Goal: Complete application form: Complete application form

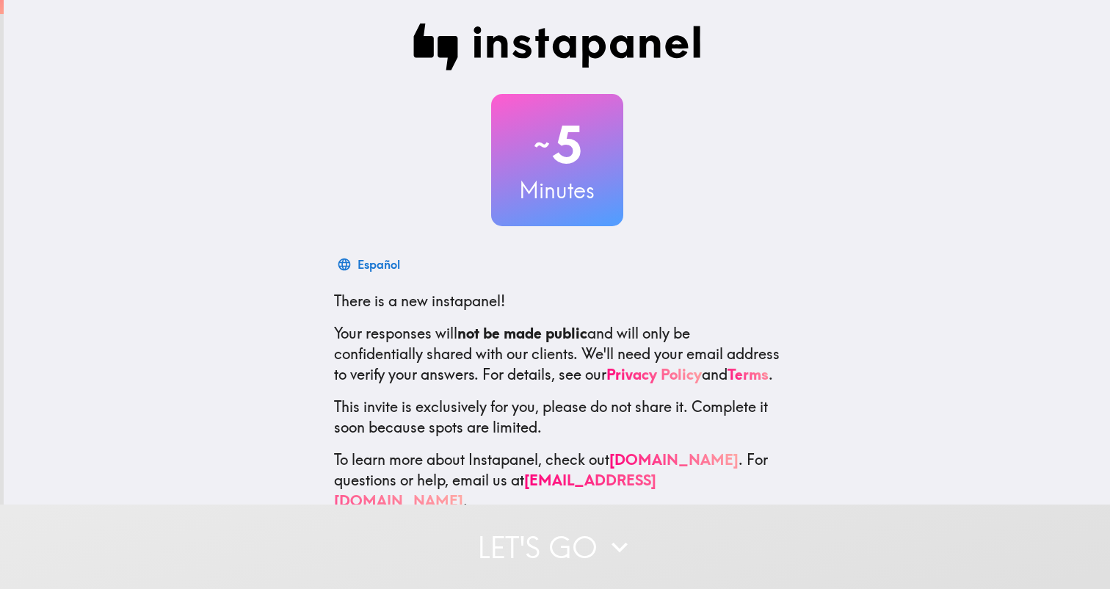
scroll to position [30, 0]
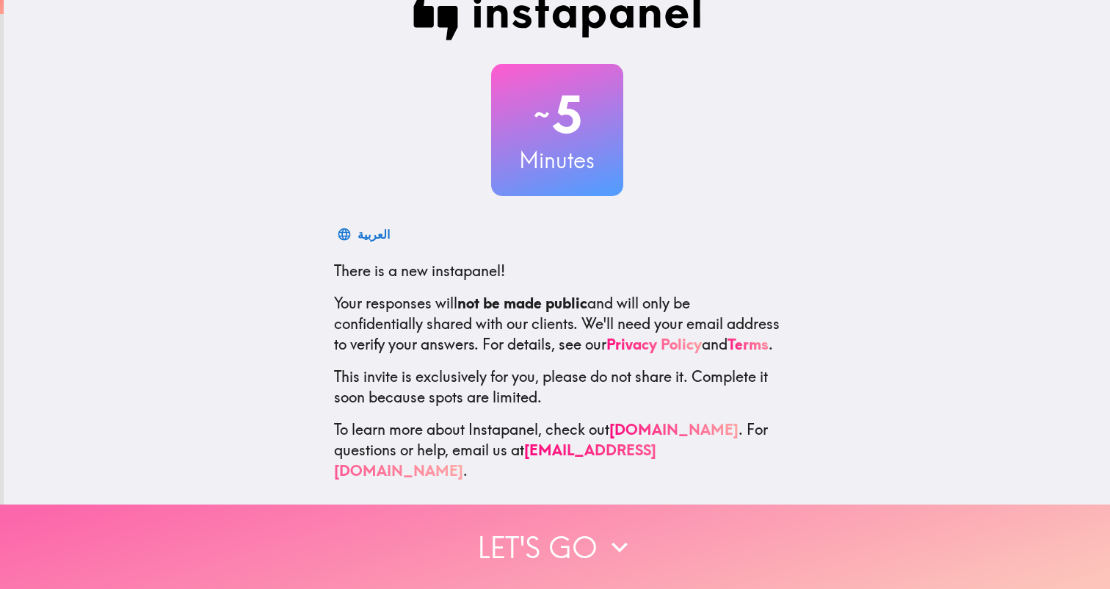
click at [526, 545] on button "Let's go" at bounding box center [555, 546] width 1110 height 84
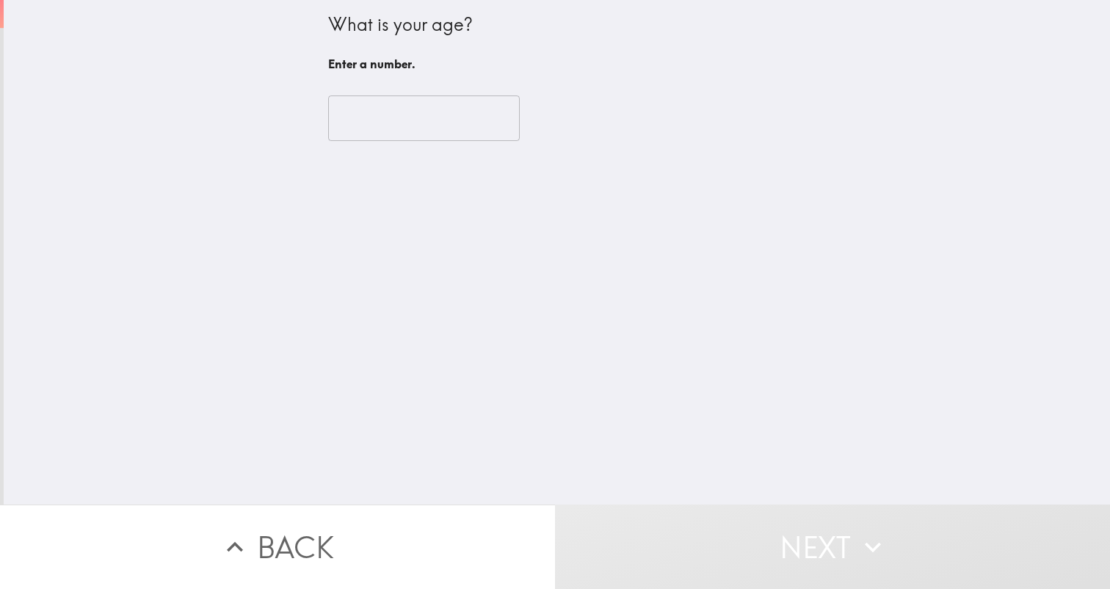
click at [427, 117] on input "number" at bounding box center [424, 118] width 192 height 46
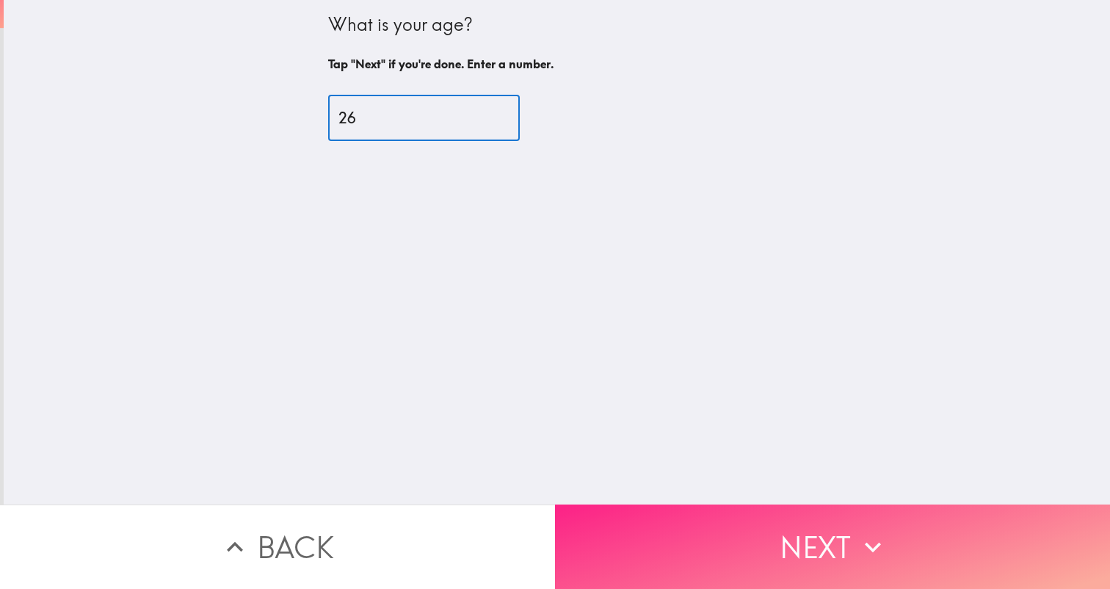
type input "26"
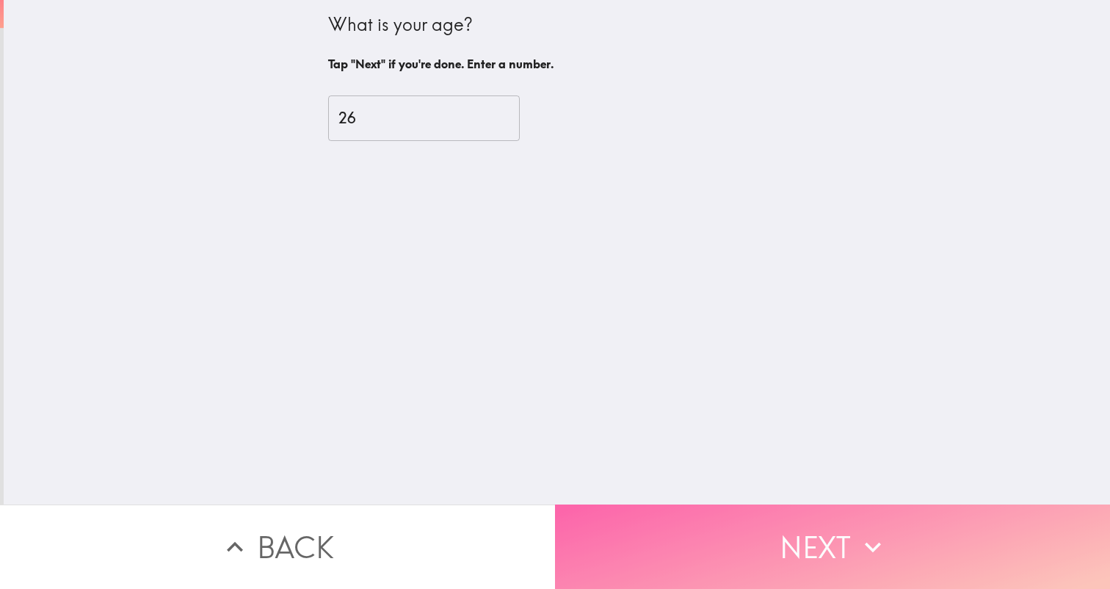
click at [706, 538] on button "Next" at bounding box center [832, 546] width 555 height 84
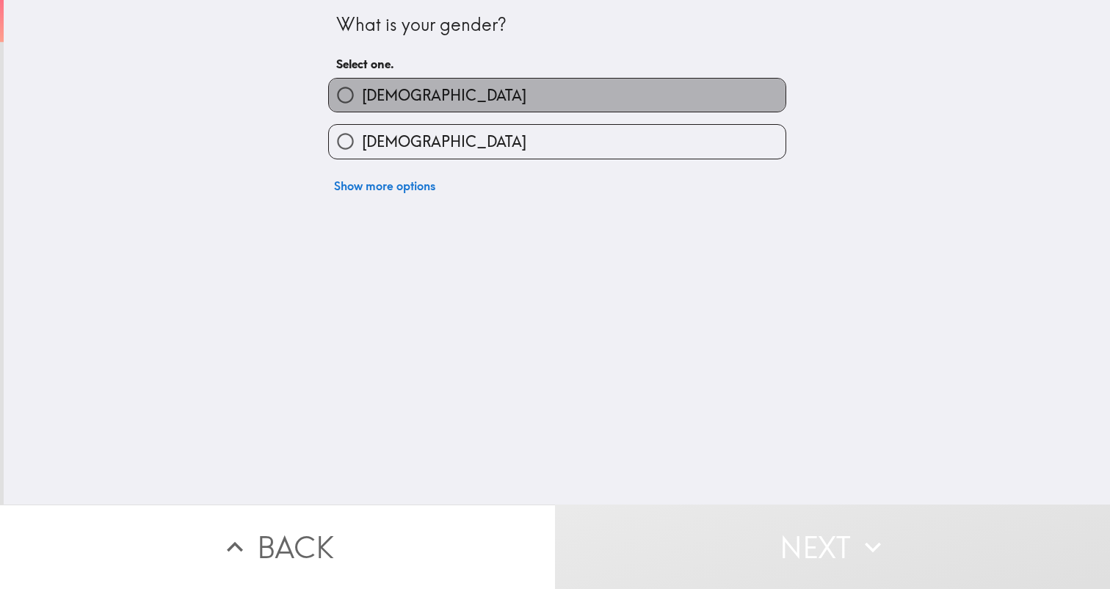
click at [421, 97] on label "[DEMOGRAPHIC_DATA]" at bounding box center [557, 95] width 457 height 33
click at [362, 97] on input "[DEMOGRAPHIC_DATA]" at bounding box center [345, 95] width 33 height 33
radio input "true"
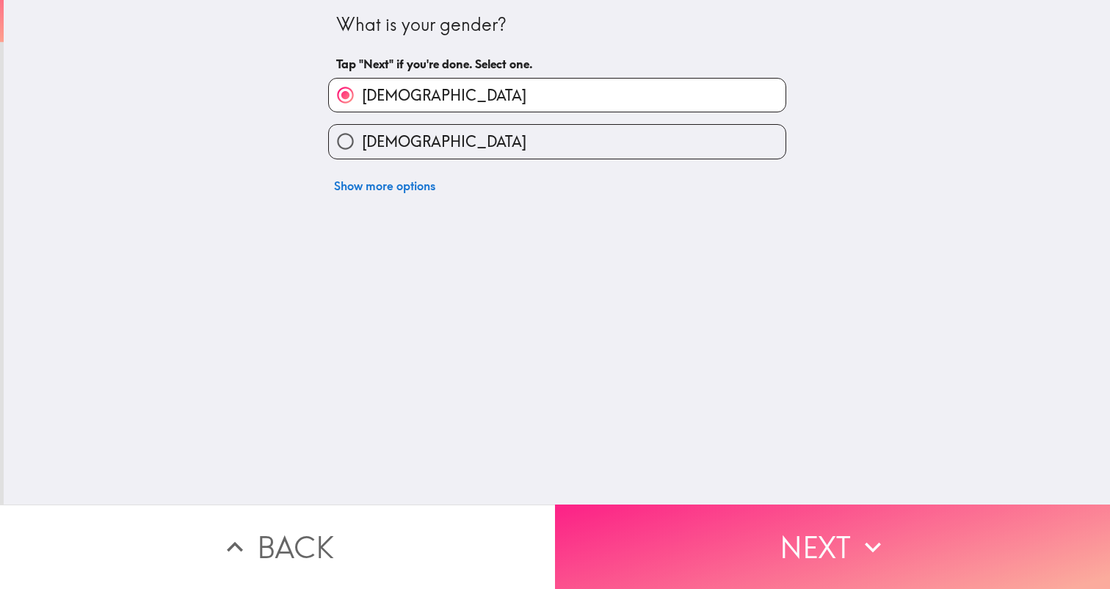
click at [700, 538] on button "Next" at bounding box center [832, 546] width 555 height 84
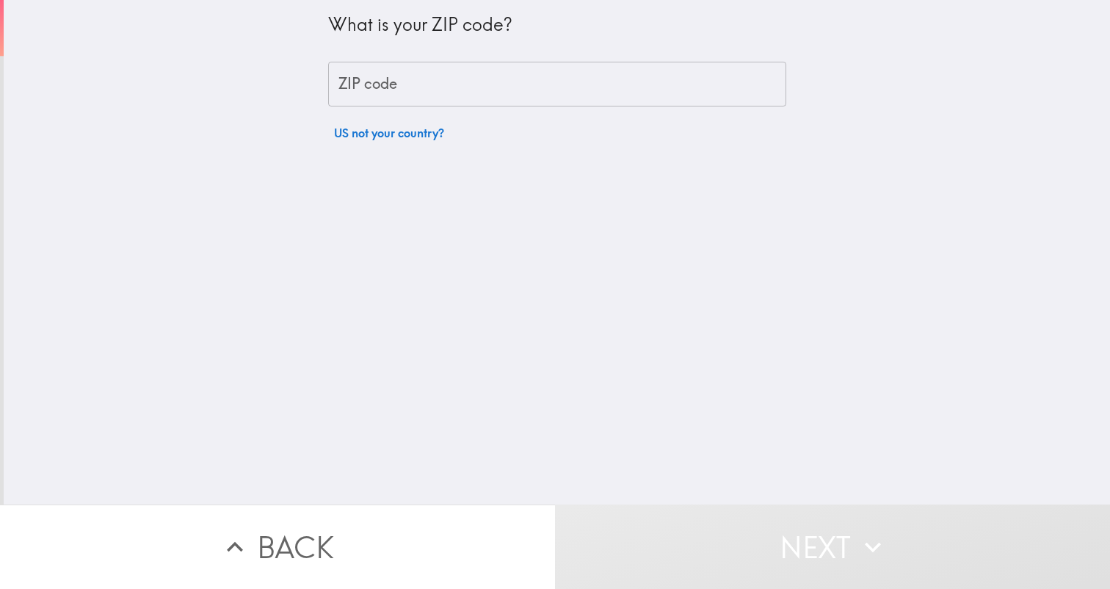
click at [417, 83] on input "ZIP code" at bounding box center [557, 85] width 458 height 46
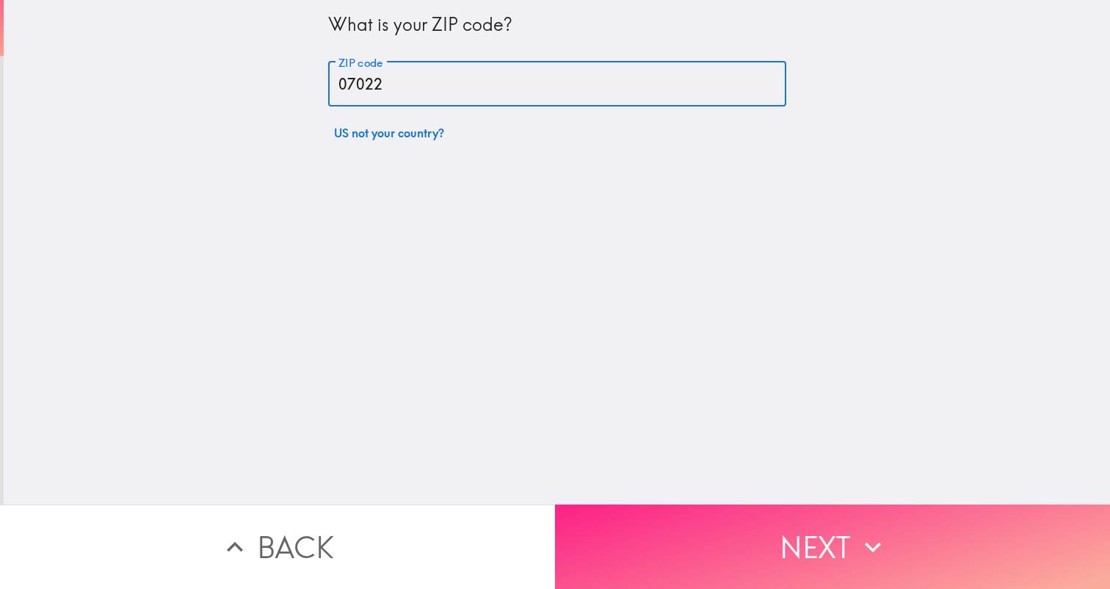
type input "07022"
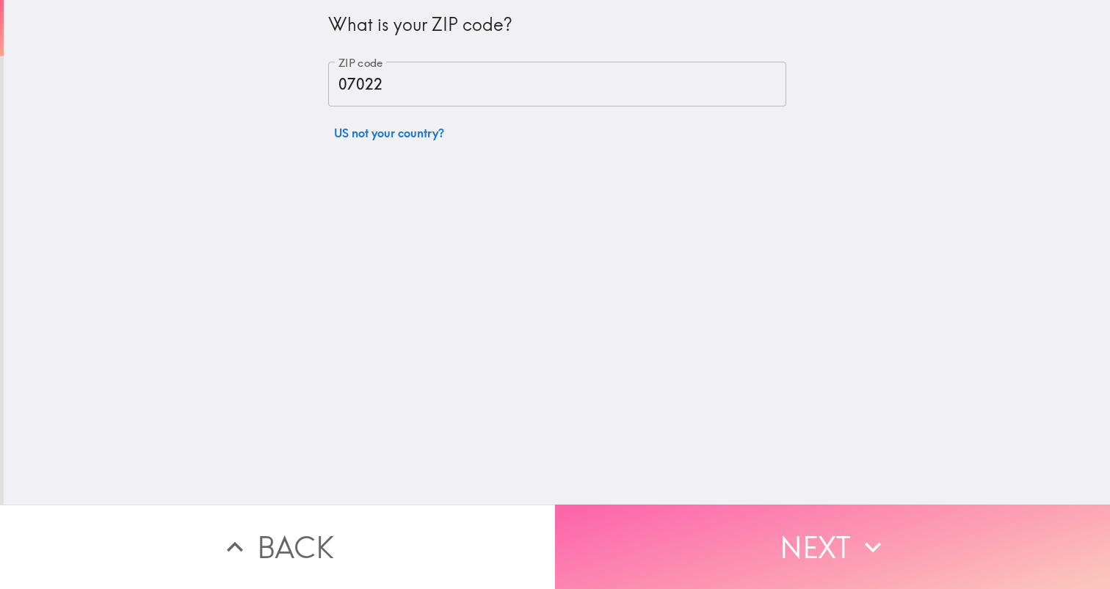
click at [678, 532] on button "Next" at bounding box center [832, 546] width 555 height 84
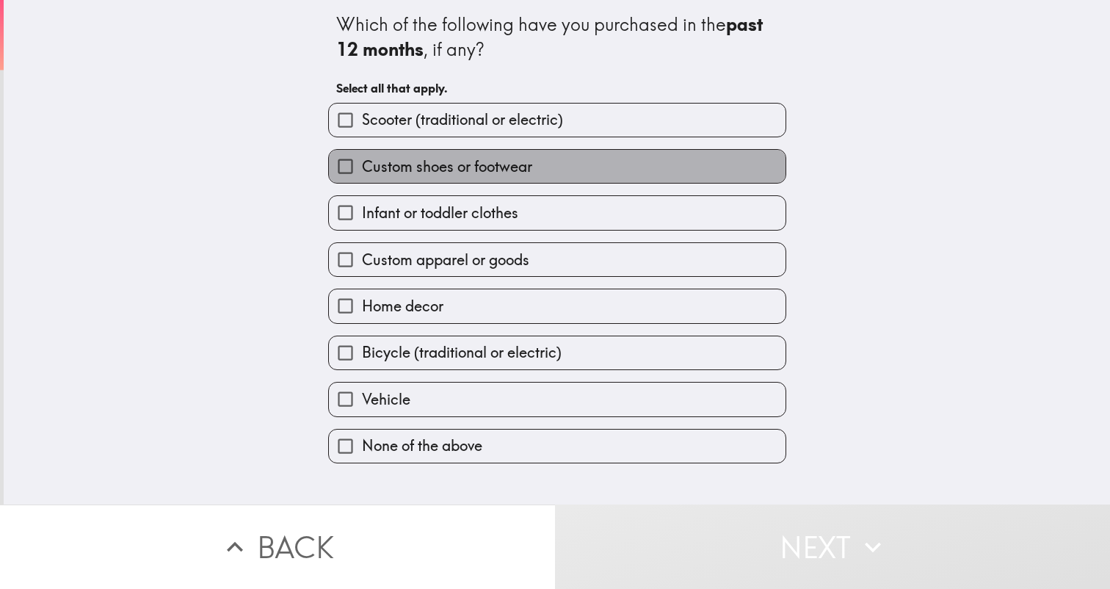
click at [489, 178] on label "Custom shoes or footwear" at bounding box center [557, 166] width 457 height 33
click at [362, 178] on input "Custom shoes or footwear" at bounding box center [345, 166] width 33 height 33
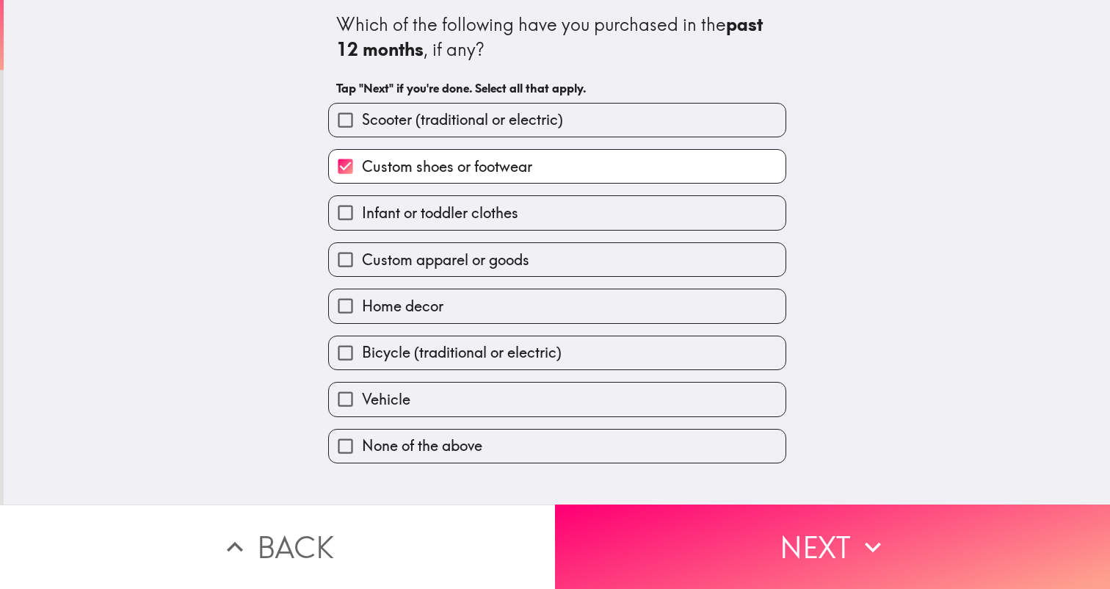
click at [518, 166] on span "Custom shoes or footwear" at bounding box center [447, 166] width 170 height 21
click at [362, 166] on input "Custom shoes or footwear" at bounding box center [345, 166] width 33 height 33
checkbox input "false"
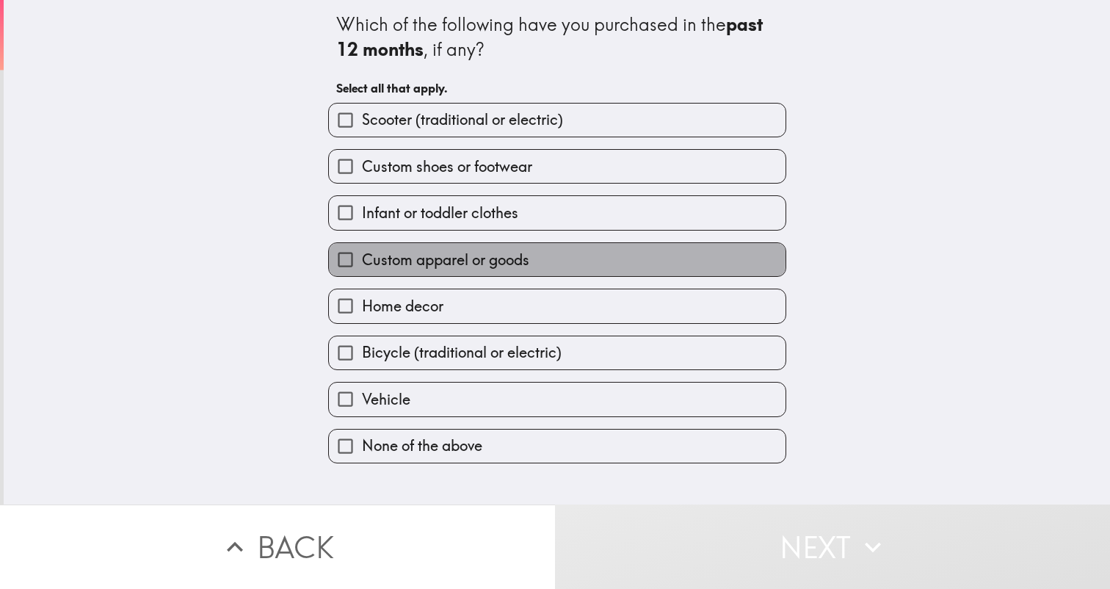
click at [487, 258] on span "Custom apparel or goods" at bounding box center [445, 260] width 167 height 21
click at [362, 258] on input "Custom apparel or goods" at bounding box center [345, 259] width 33 height 33
checkbox input "true"
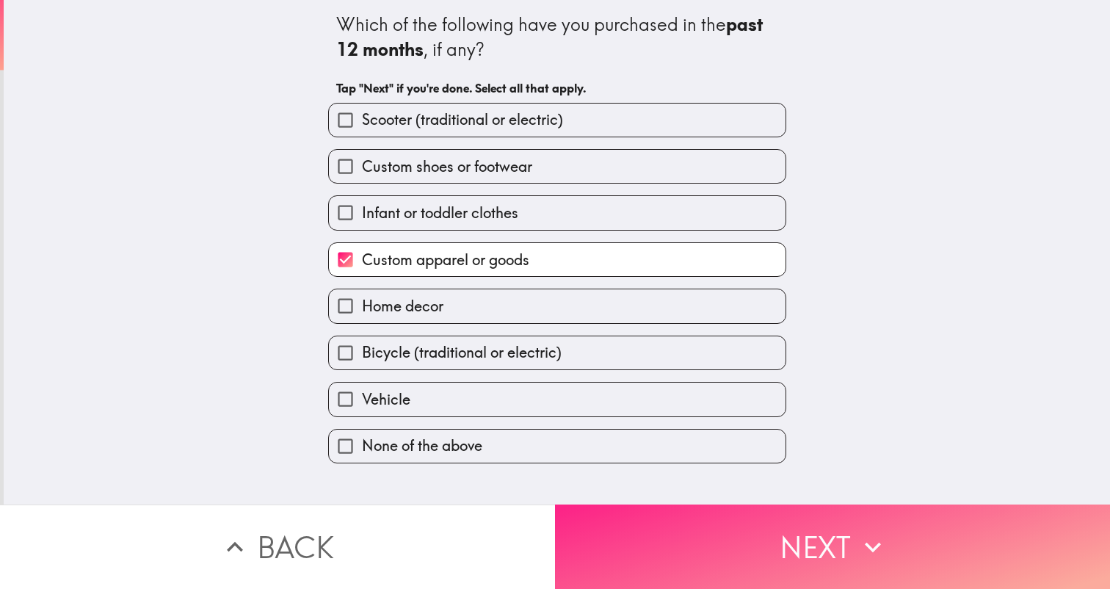
click at [600, 535] on button "Next" at bounding box center [832, 546] width 555 height 84
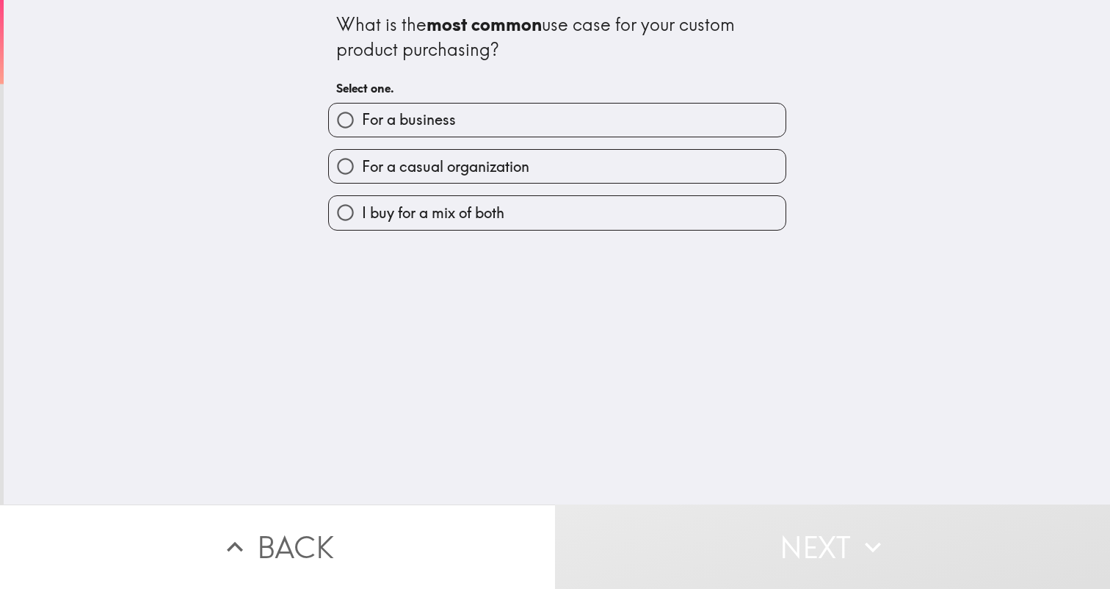
click at [501, 209] on span "I buy for a mix of both" at bounding box center [433, 213] width 142 height 21
click at [362, 209] on input "I buy for a mix of both" at bounding box center [345, 212] width 33 height 33
radio input "true"
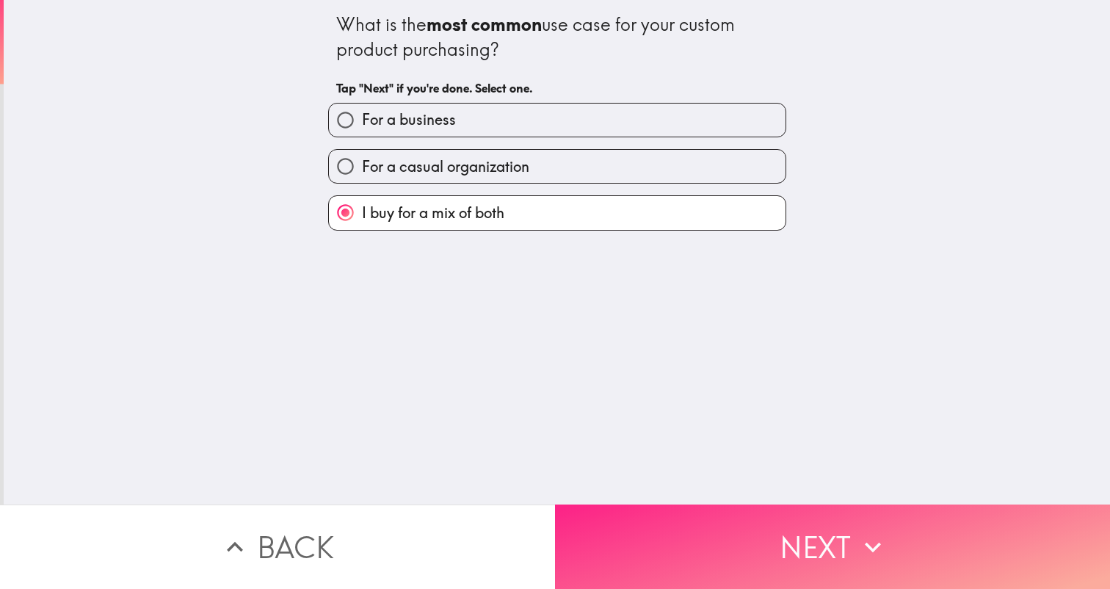
click at [624, 535] on button "Next" at bounding box center [832, 546] width 555 height 84
